Goal: Find specific page/section: Find specific page/section

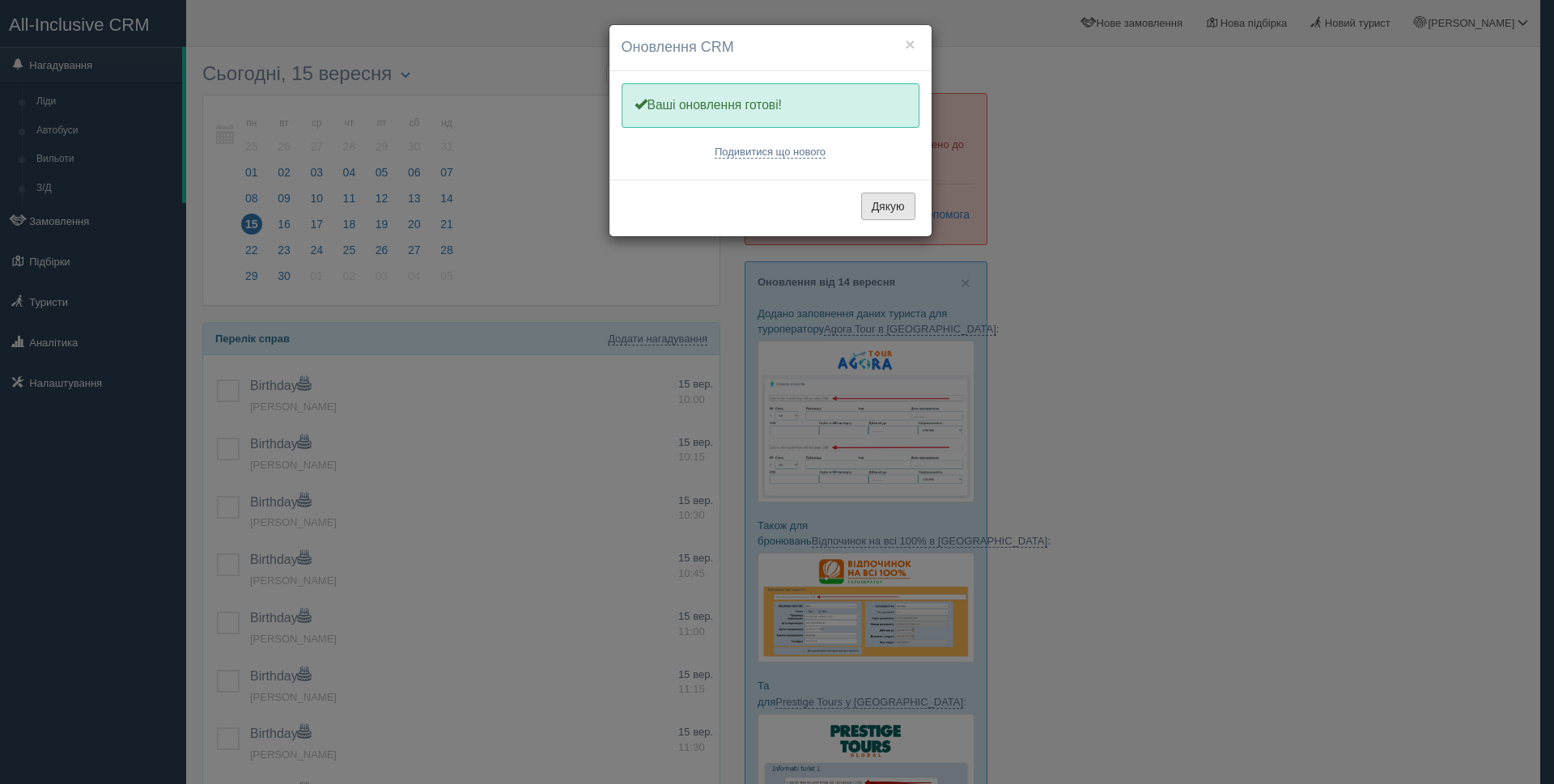
click at [880, 207] on button "Дякую" at bounding box center [887, 206] width 54 height 28
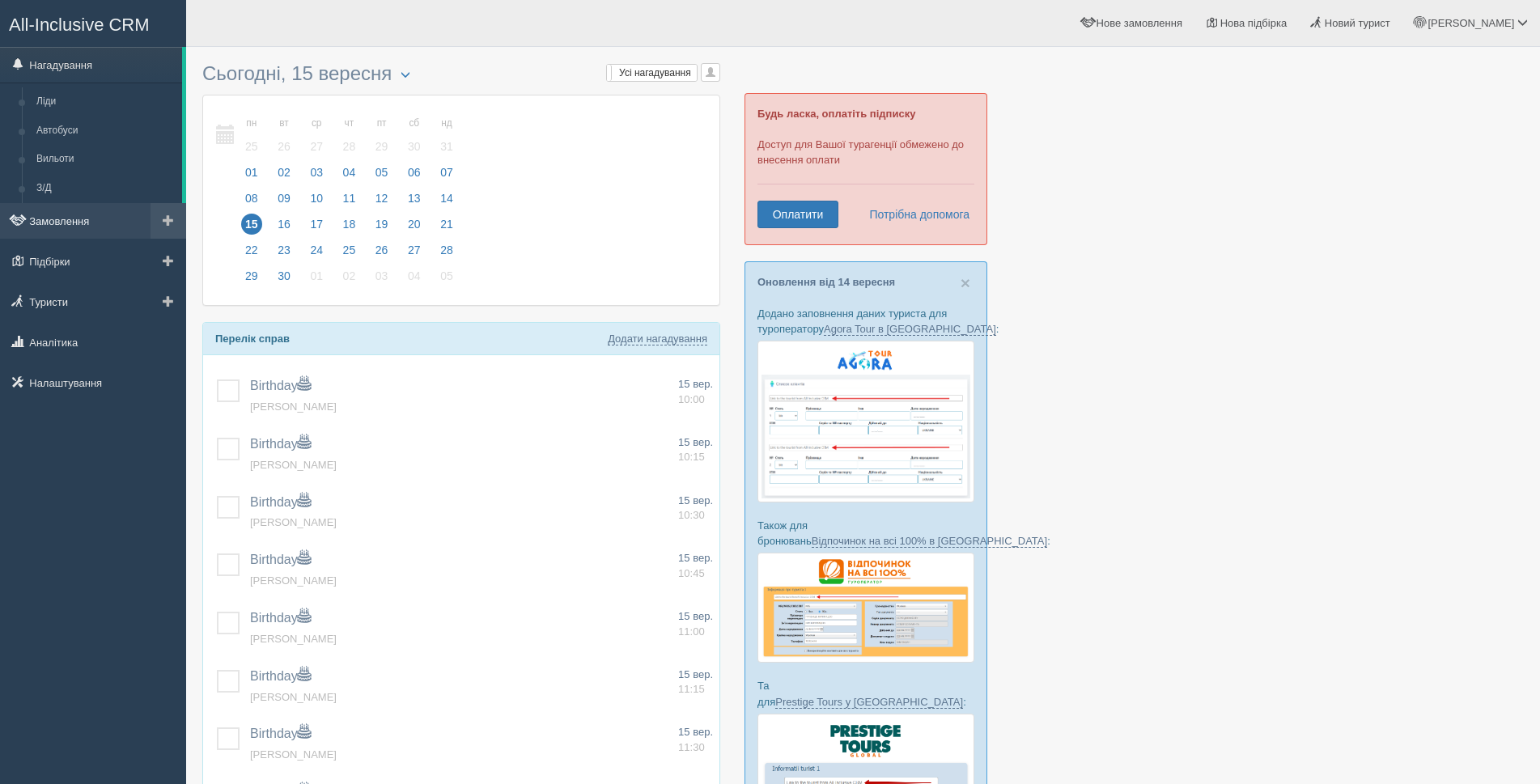
click at [75, 217] on link "Замовлення" at bounding box center [93, 221] width 186 height 36
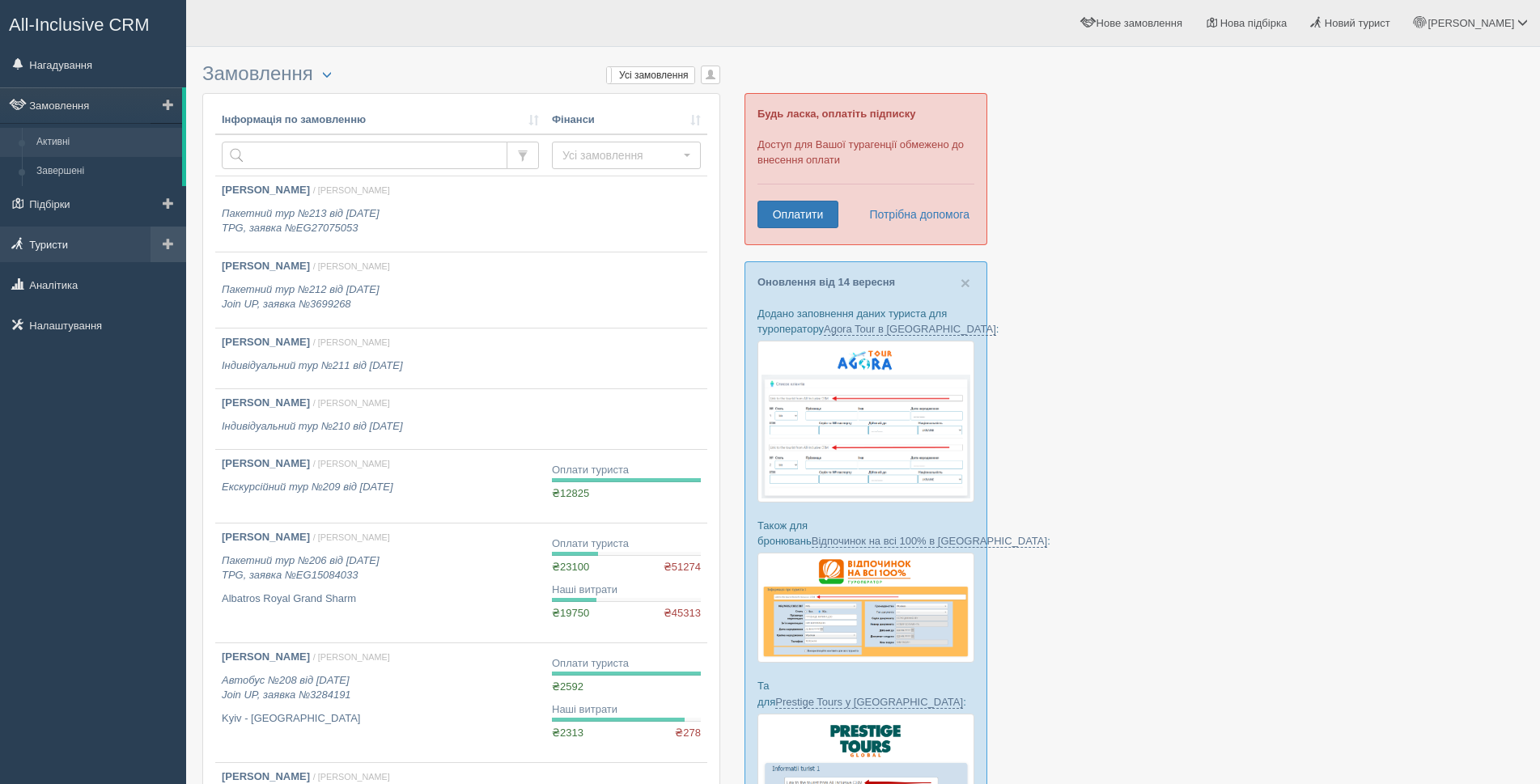
click at [56, 248] on link "Туристи" at bounding box center [93, 244] width 186 height 36
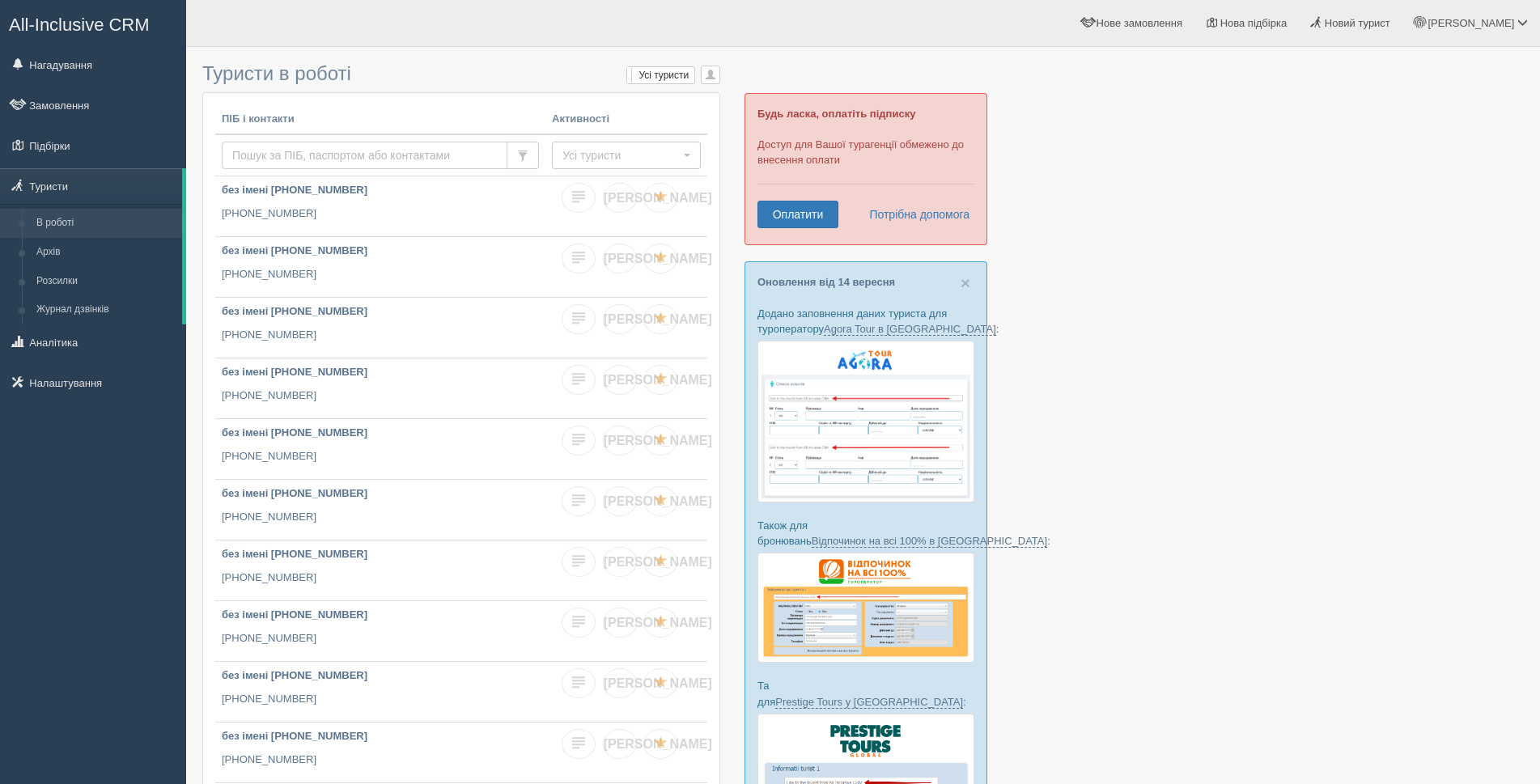
click at [301, 153] on input "text" at bounding box center [364, 155] width 286 height 28
type input "білим"
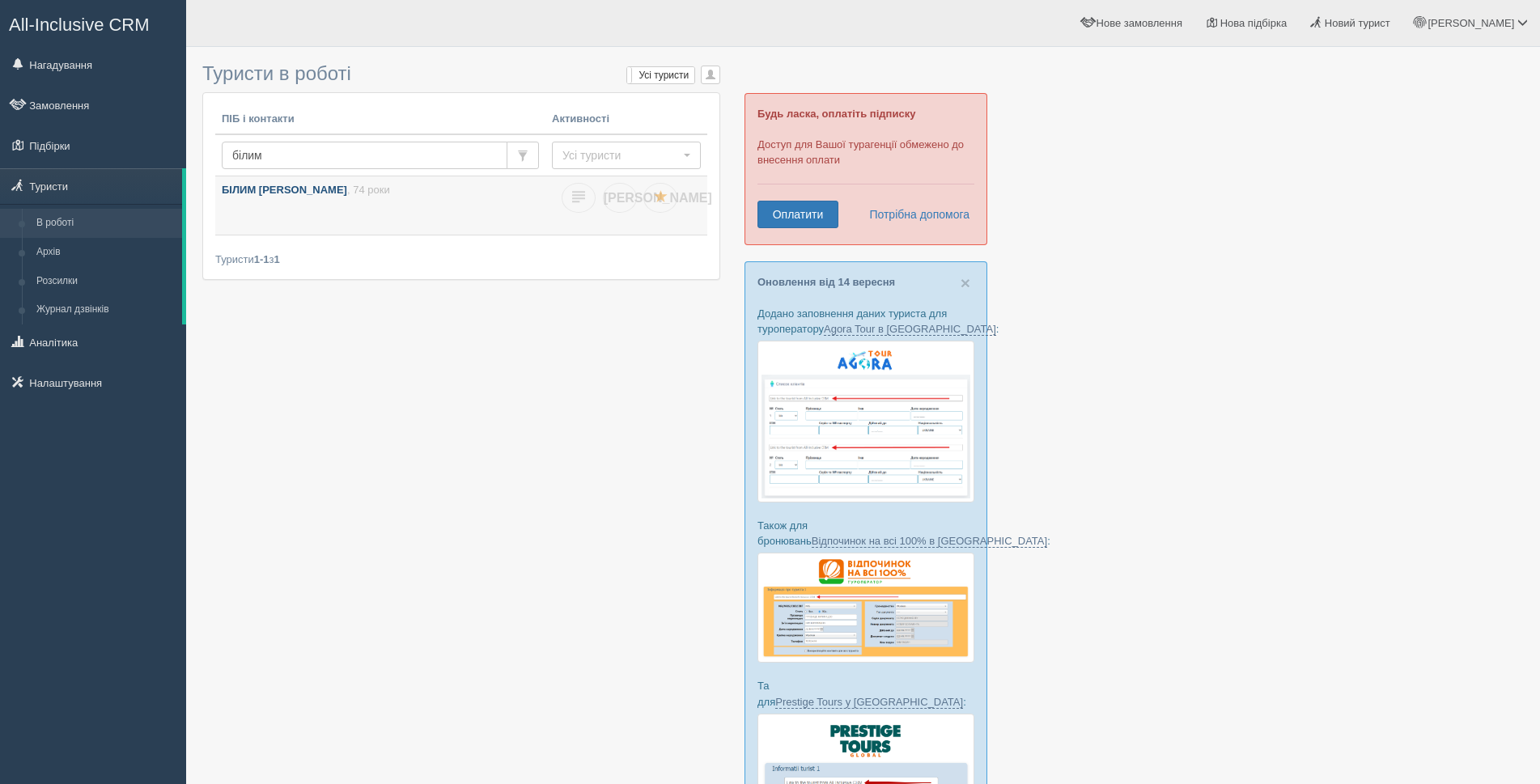
click at [348, 193] on span ", 74 роки" at bounding box center [369, 189] width 43 height 12
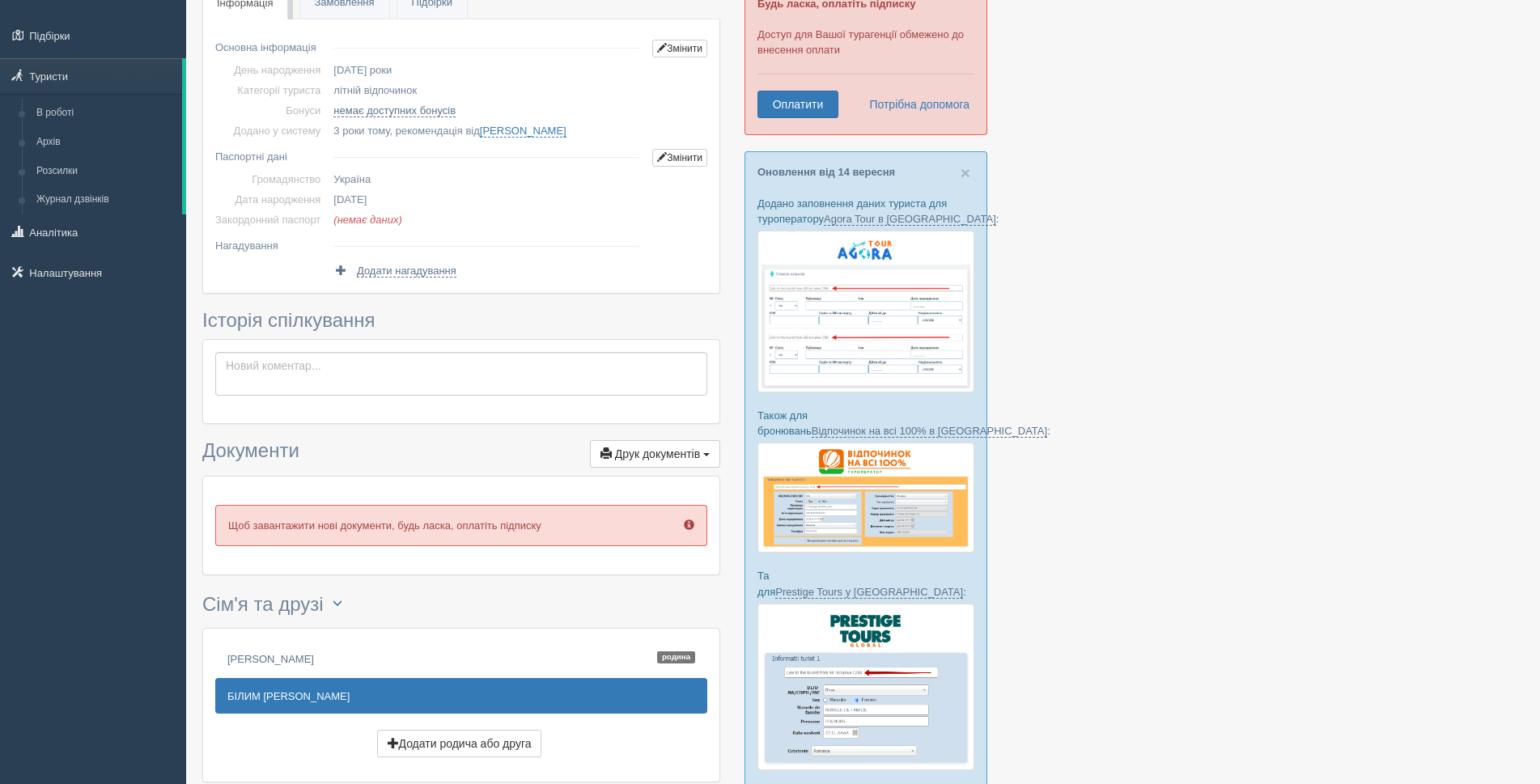
scroll to position [232, 0]
